Goal: Information Seeking & Learning: Check status

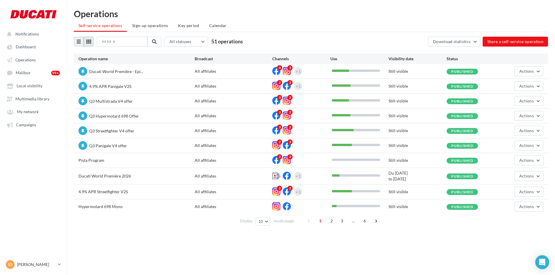
click at [89, 41] on icon at bounding box center [88, 41] width 5 height 5
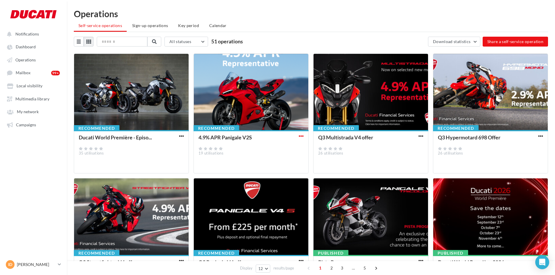
click at [302, 136] on span "button" at bounding box center [301, 135] width 5 height 5
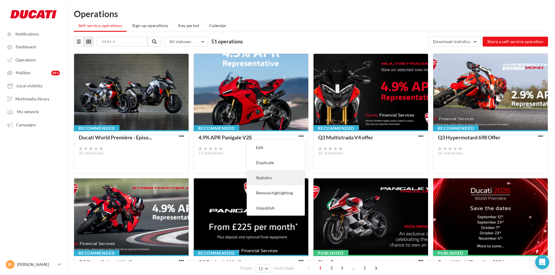
click at [283, 179] on button "Statistics" at bounding box center [276, 177] width 58 height 15
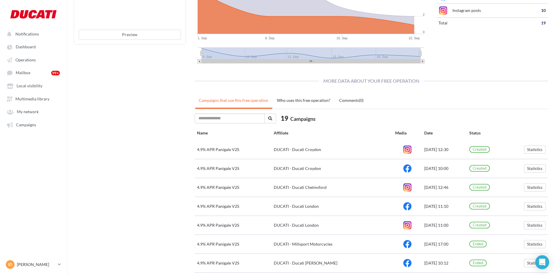
scroll to position [154, 0]
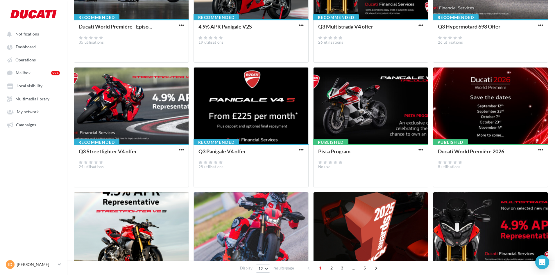
scroll to position [145, 0]
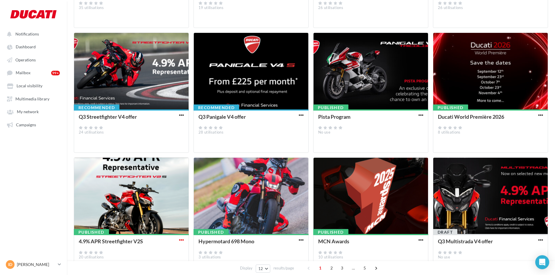
click at [181, 238] on span "button" at bounding box center [181, 239] width 5 height 5
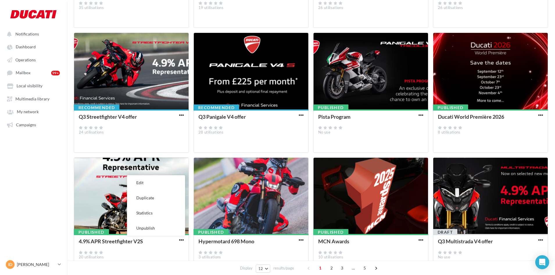
click at [158, 215] on button "Statistics" at bounding box center [156, 212] width 58 height 15
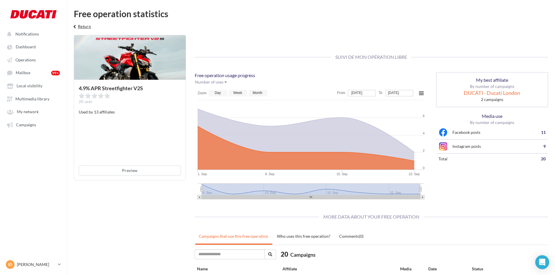
click at [78, 26] on button "keyboard_arrow_left Return" at bounding box center [81, 29] width 24 height 12
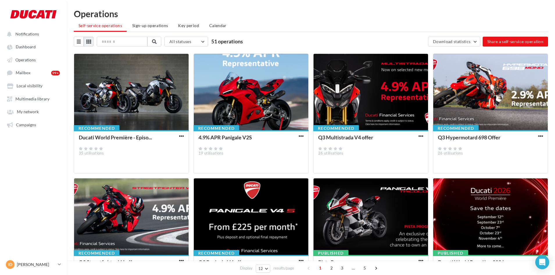
click at [302, 137] on span "button" at bounding box center [301, 135] width 5 height 5
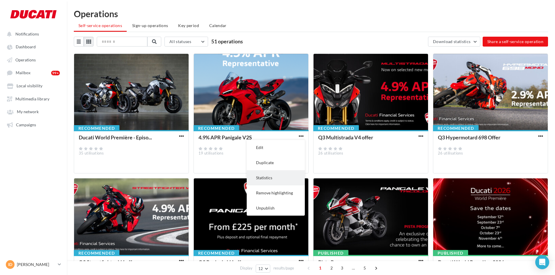
click at [285, 174] on button "Statistics" at bounding box center [276, 177] width 58 height 15
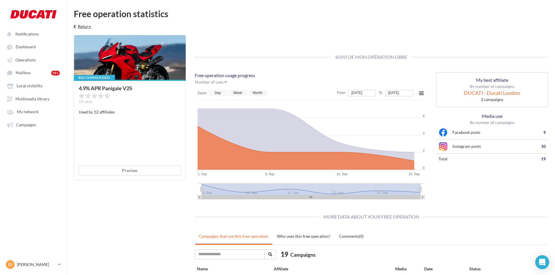
click at [82, 30] on button "keyboard_arrow_left Return" at bounding box center [81, 29] width 24 height 12
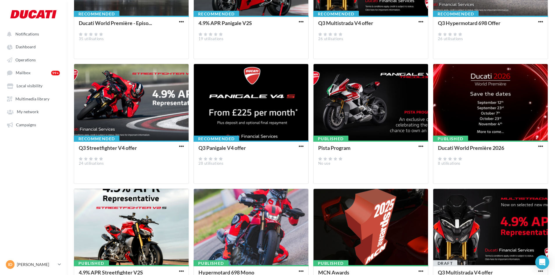
scroll to position [180, 0]
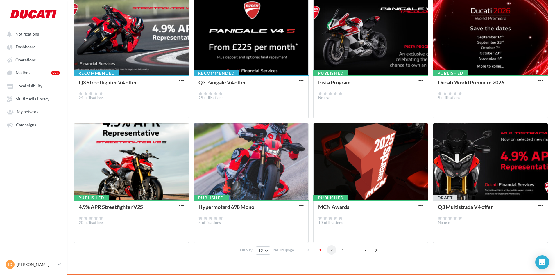
click at [329, 250] on span "2" at bounding box center [331, 249] width 9 height 9
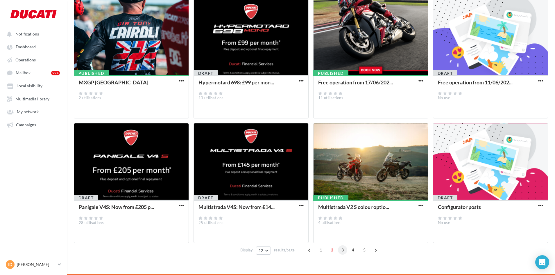
click at [345, 249] on span "3" at bounding box center [342, 249] width 9 height 9
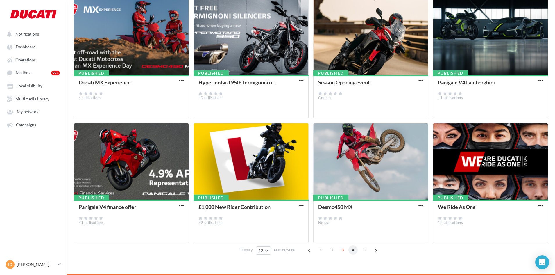
click at [349, 249] on span "4" at bounding box center [352, 249] width 9 height 9
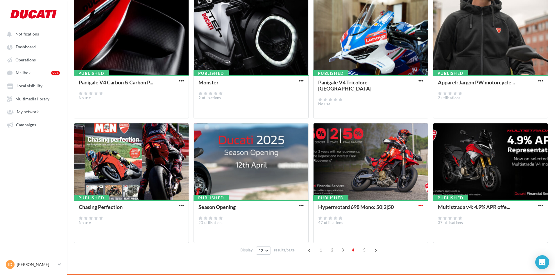
click at [419, 206] on span "button" at bounding box center [421, 205] width 5 height 5
click at [399, 244] on button "Statistics" at bounding box center [396, 246] width 58 height 15
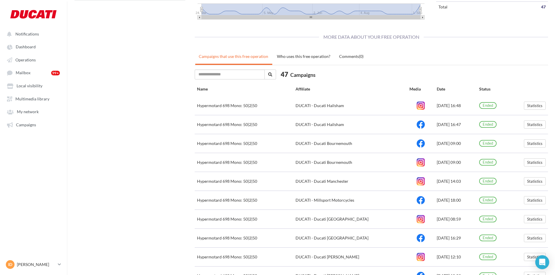
scroll to position [209, 0]
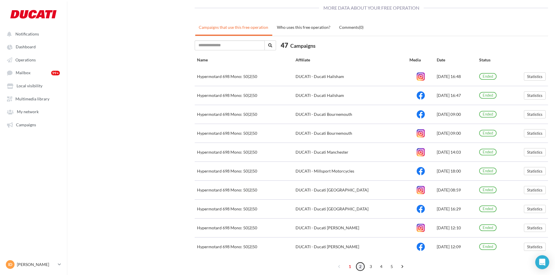
click at [359, 264] on link "2" at bounding box center [360, 266] width 9 height 9
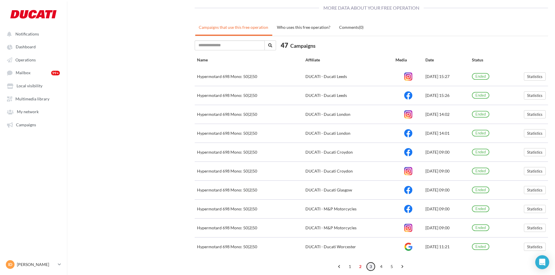
drag, startPoint x: 370, startPoint y: 268, endPoint x: 370, endPoint y: 264, distance: 3.8
click at [370, 268] on link "3" at bounding box center [370, 266] width 9 height 9
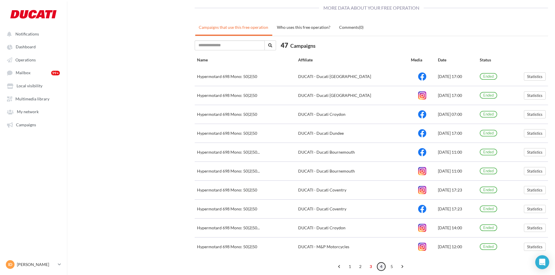
click at [380, 264] on link "4" at bounding box center [381, 266] width 9 height 9
